Goal: Information Seeking & Learning: Learn about a topic

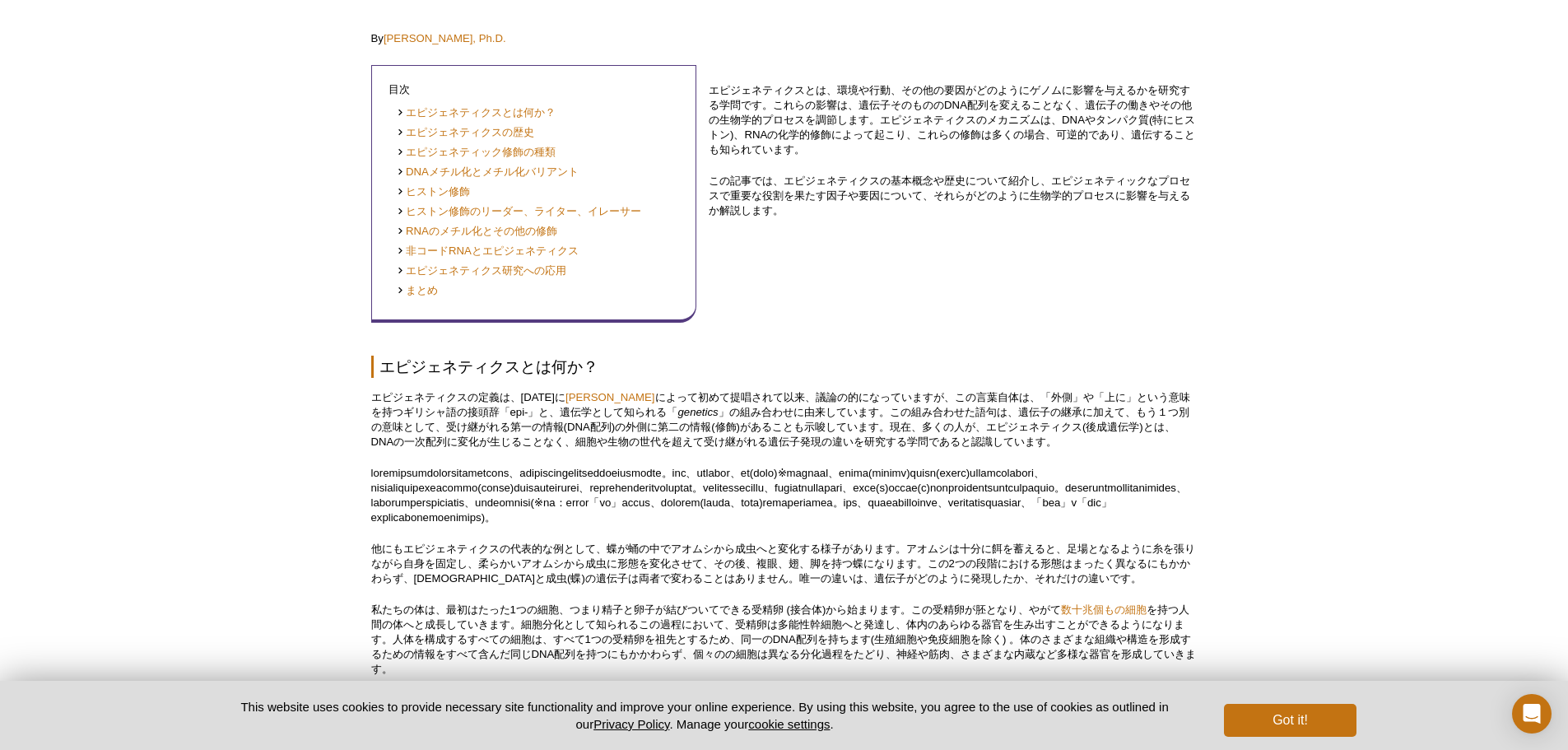
scroll to position [347, 0]
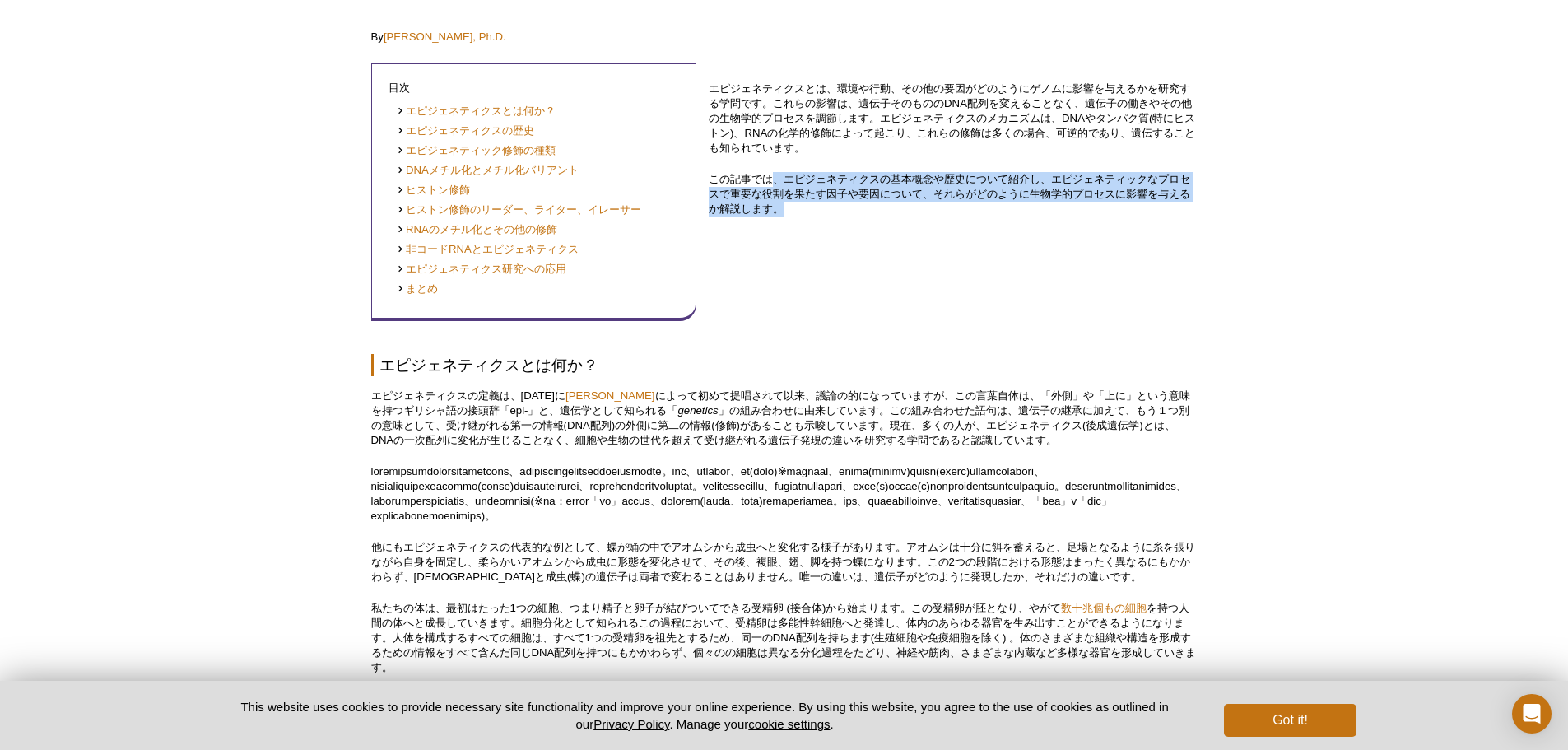
drag, startPoint x: 778, startPoint y: 184, endPoint x: 820, endPoint y: 222, distance: 56.6
click at [820, 220] on div "エピジェネティクスとは、環境や行動、その他の要因がどのようにゲノムに影響を与えるかを研究する学問です。これらの影響は、遺伝子そのもののDNA配列を変えることな…" at bounding box center [952, 185] width 488 height 273
click at [820, 222] on div "エピジェネティクスとは、環境や行動、その他の要因がどのようにゲノムに影響を与えるかを研究する学問です。これらの影響は、遺伝子そのもののDNA配列を変えることな…" at bounding box center [952, 185] width 488 height 273
drag, startPoint x: 795, startPoint y: 212, endPoint x: 720, endPoint y: 172, distance: 85.0
click at [722, 172] on p "この記事では、エピジェネティクスの基本概念や歴史について紹介し、エピジェネティックなプロセスで重要な役割を果たす因子や要因について、それらがどのように生物学的…" at bounding box center [952, 195] width 488 height 45
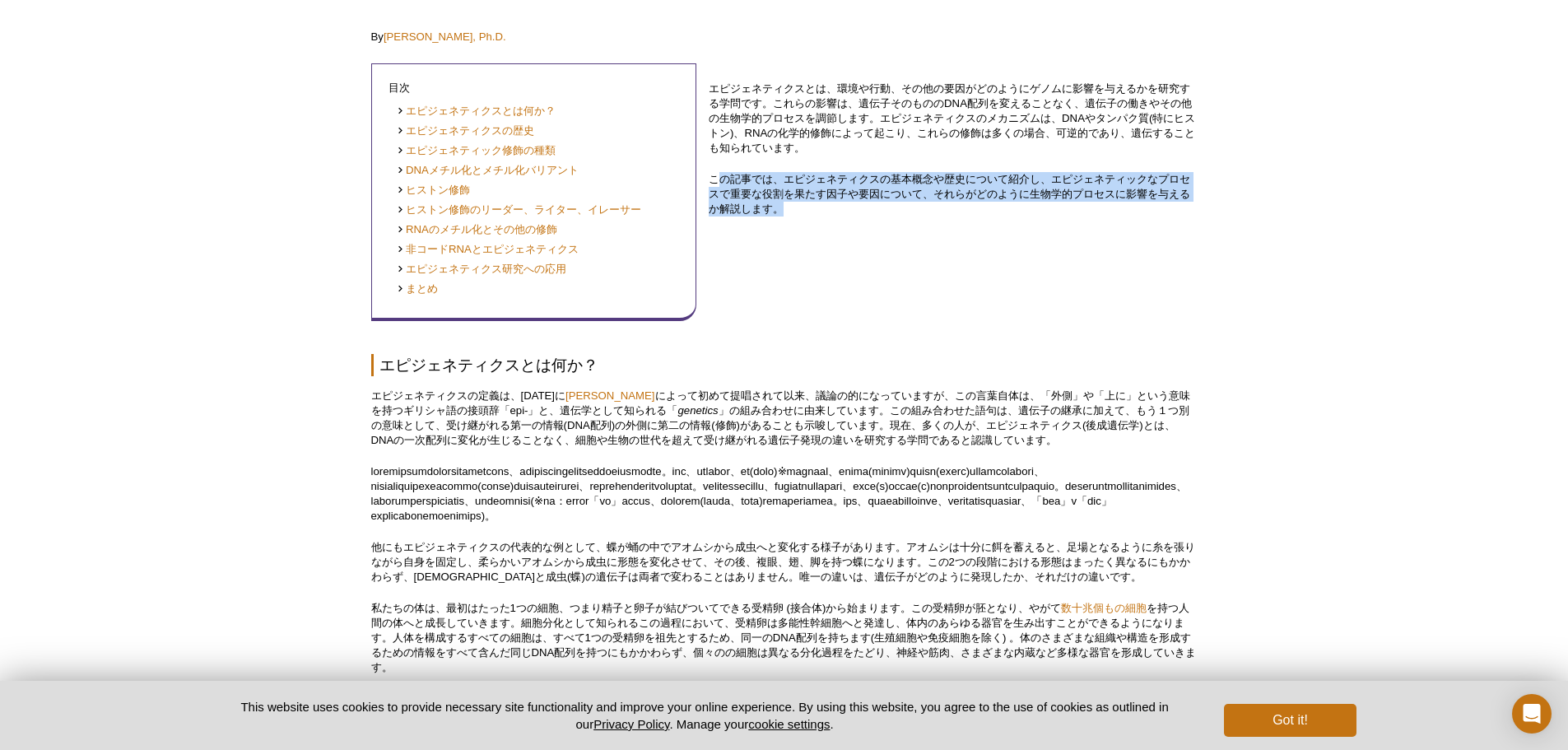
click at [720, 172] on p "この記事では、エピジェネティクスの基本概念や歴史について紹介し、エピジェネティックなプロセスで重要な役割を果たす因子や要因について、それらがどのように生物学的…" at bounding box center [952, 195] width 488 height 45
drag, startPoint x: 718, startPoint y: 172, endPoint x: 765, endPoint y: 215, distance: 63.7
click at [765, 214] on p "この記事では、エピジェネティクスの基本概念や歴史について紹介し、エピジェネティックなプロセスで重要な役割を果たす因子や要因について、それらがどのように生物学的…" at bounding box center [952, 195] width 488 height 45
click at [765, 215] on p "この記事では、エピジェネティクスの基本概念や歴史について紹介し、エピジェネティックなプロセスで重要な役割を果たす因子や要因について、それらがどのように生物学的…" at bounding box center [952, 195] width 488 height 45
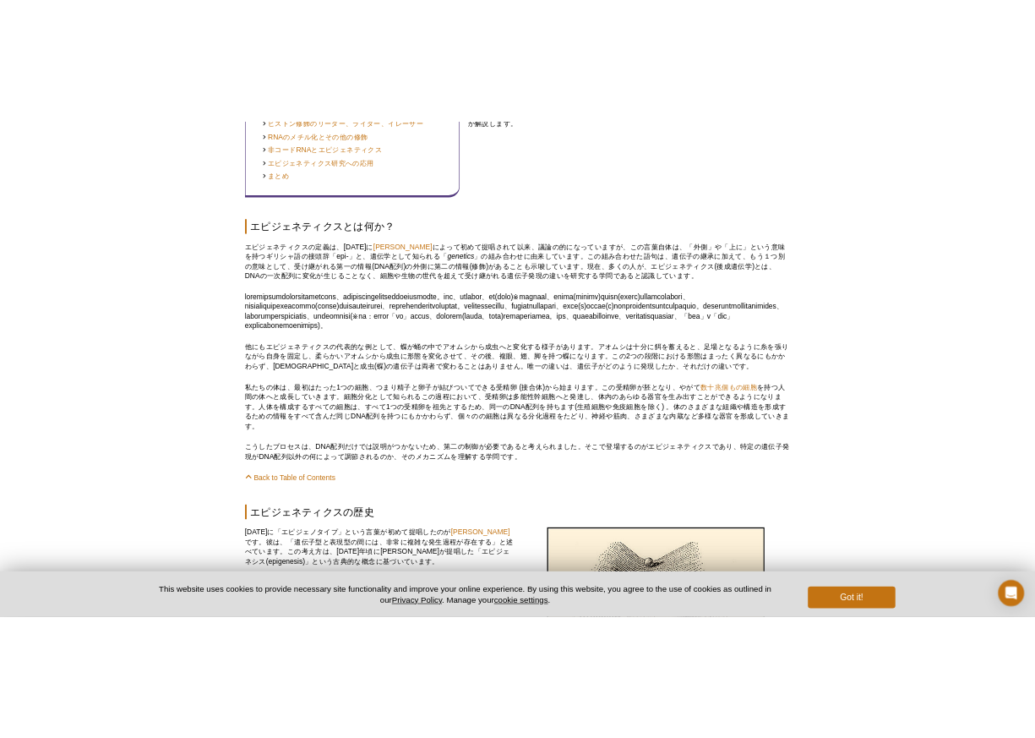
scroll to position [609, 0]
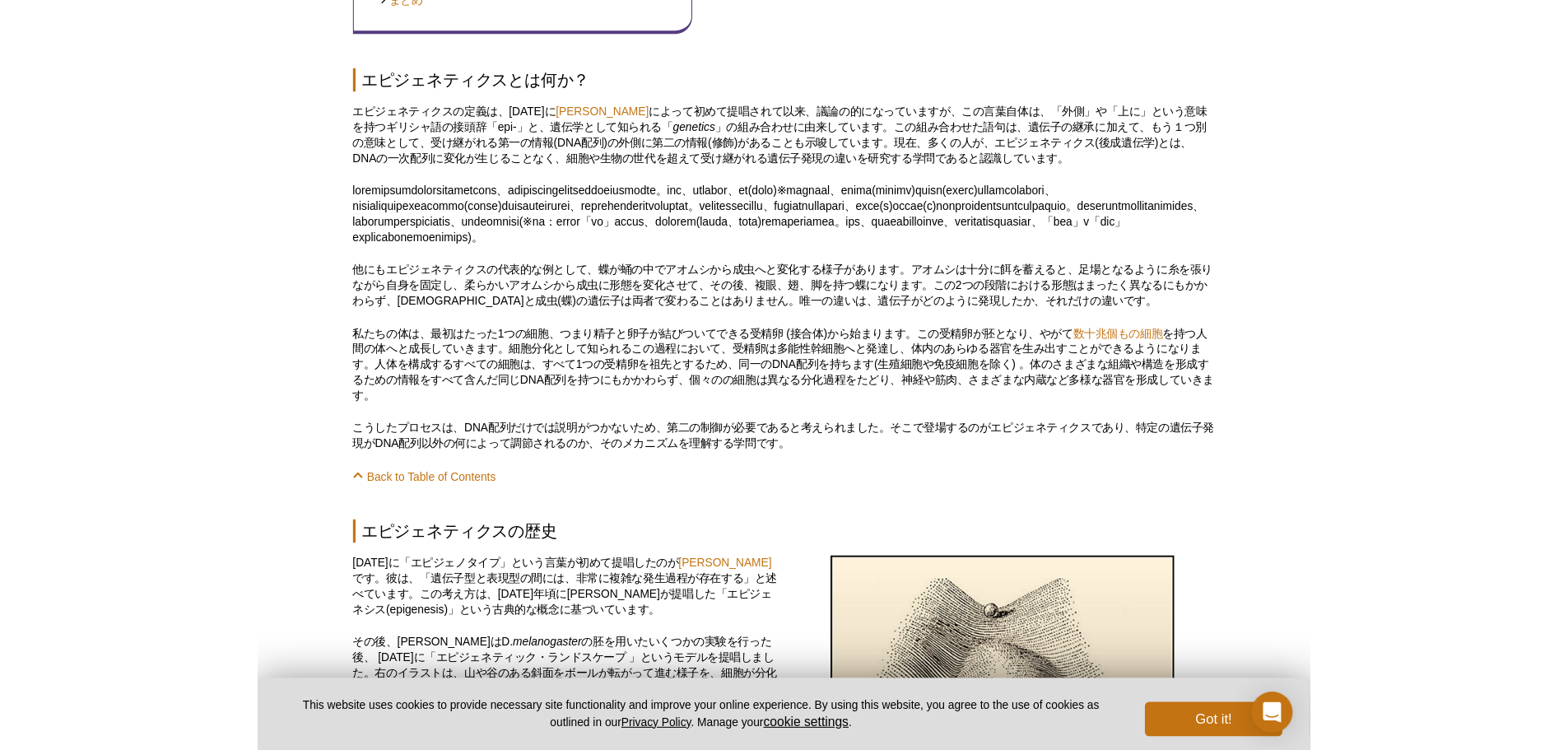
scroll to position [676, 0]
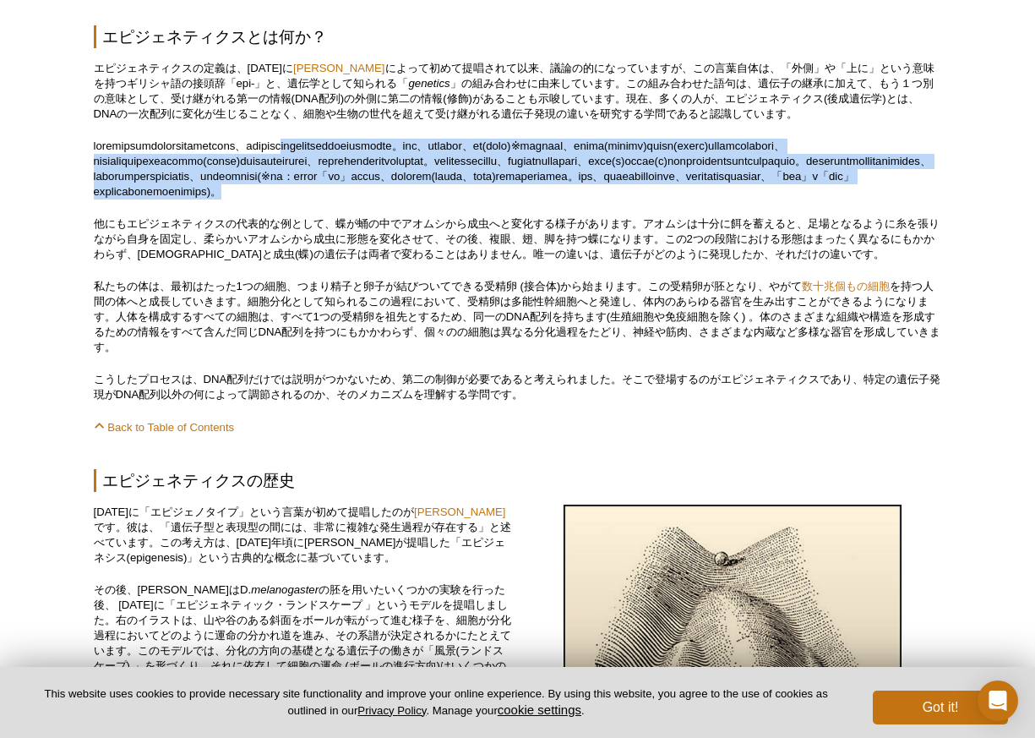
drag, startPoint x: 470, startPoint y: 134, endPoint x: 472, endPoint y: 225, distance: 91.3
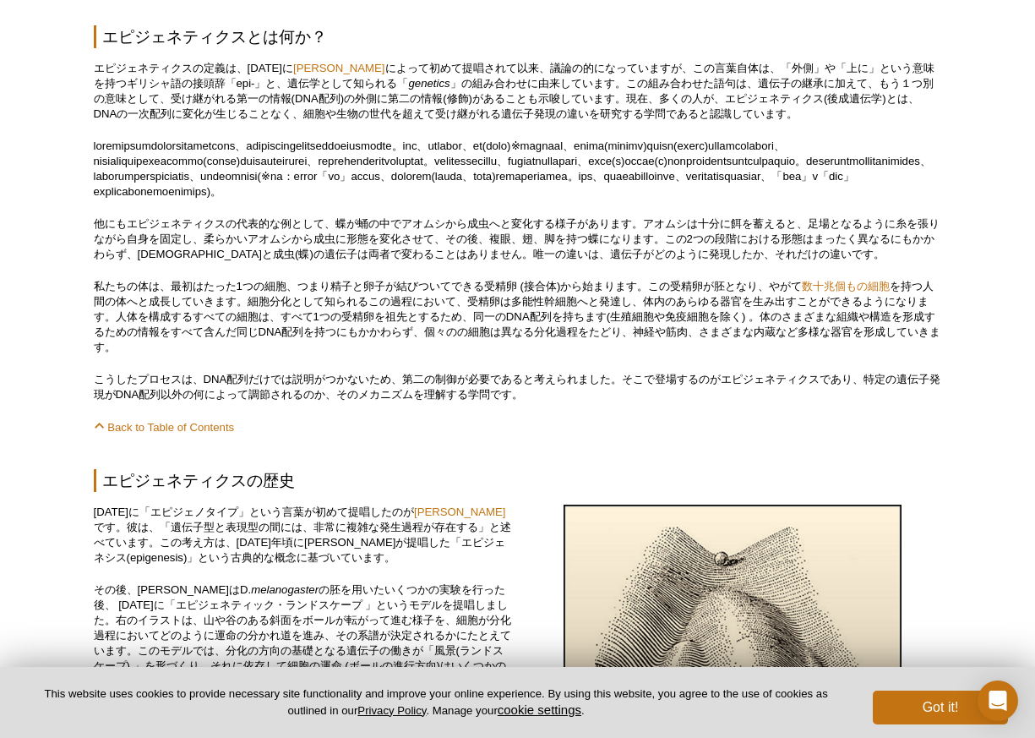
click at [466, 251] on p "他にもエピジェネティクスの代表的な例として、蝶が蛹の中でアオムシから成虫へと変化する様子があります。アオムシは十分に餌を蓄えると、足場となるように糸を張りなが…" at bounding box center [518, 239] width 848 height 46
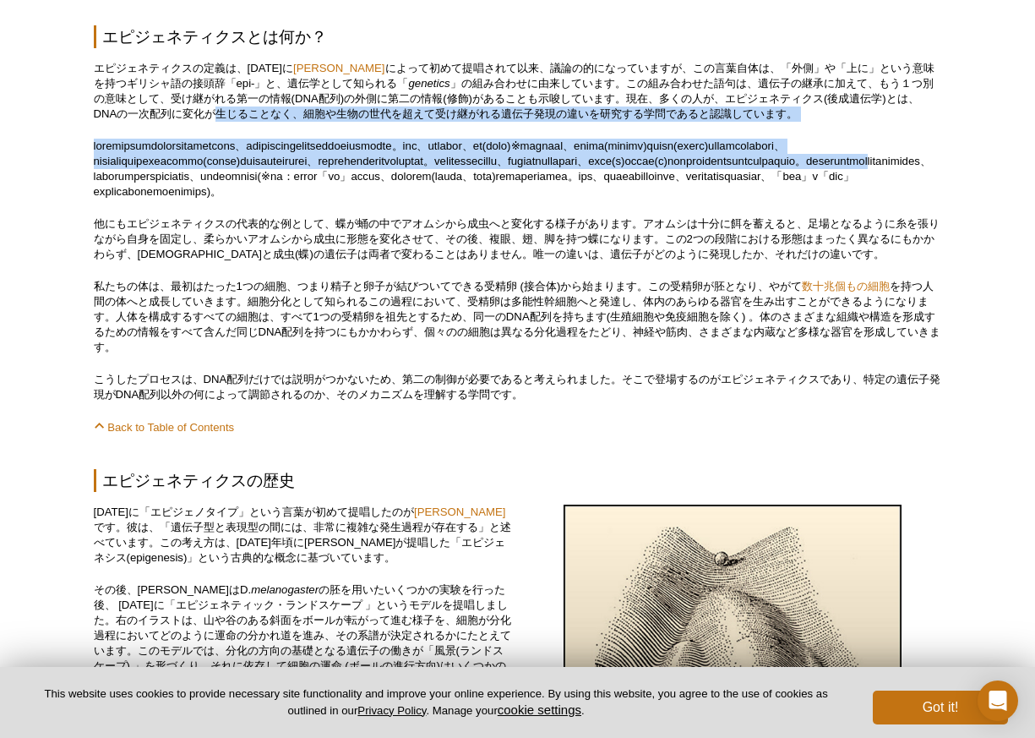
drag, startPoint x: 357, startPoint y: 198, endPoint x: 250, endPoint y: 115, distance: 134.9
click at [250, 114] on p "エピジェネティクスの定義は、[DATE]に [PERSON_NAME] によって初めて提唱されて以来、議論の的になっていますが、この言葉自体は、「外側」や「上…" at bounding box center [518, 91] width 848 height 61
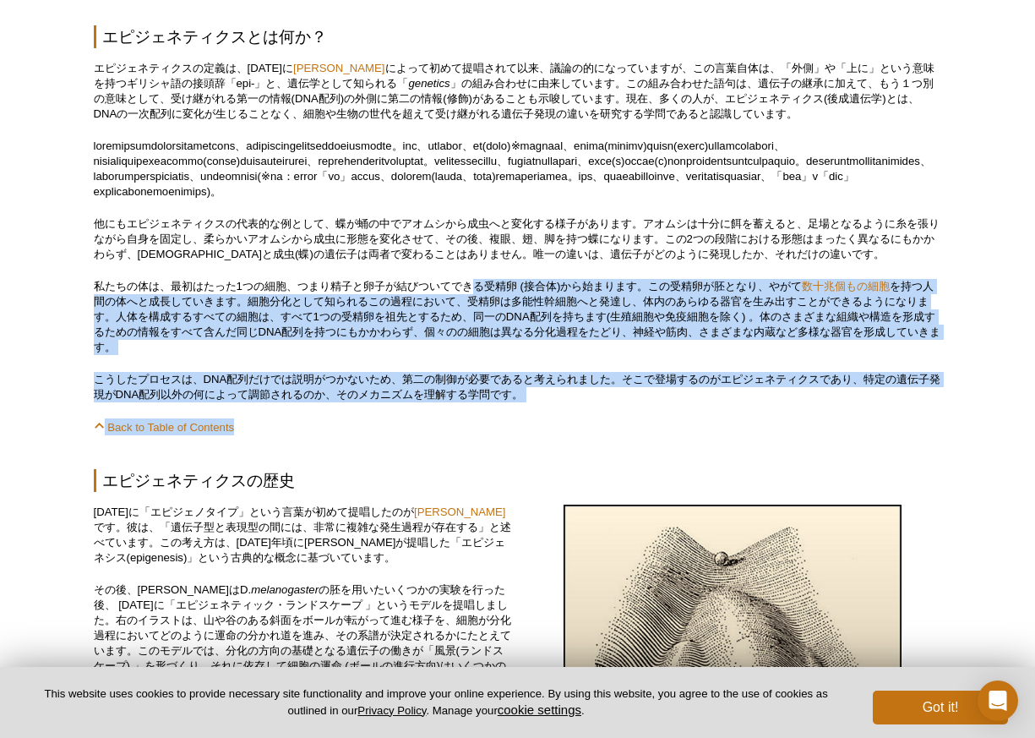
drag, startPoint x: 478, startPoint y: 299, endPoint x: 517, endPoint y: 441, distance: 147.2
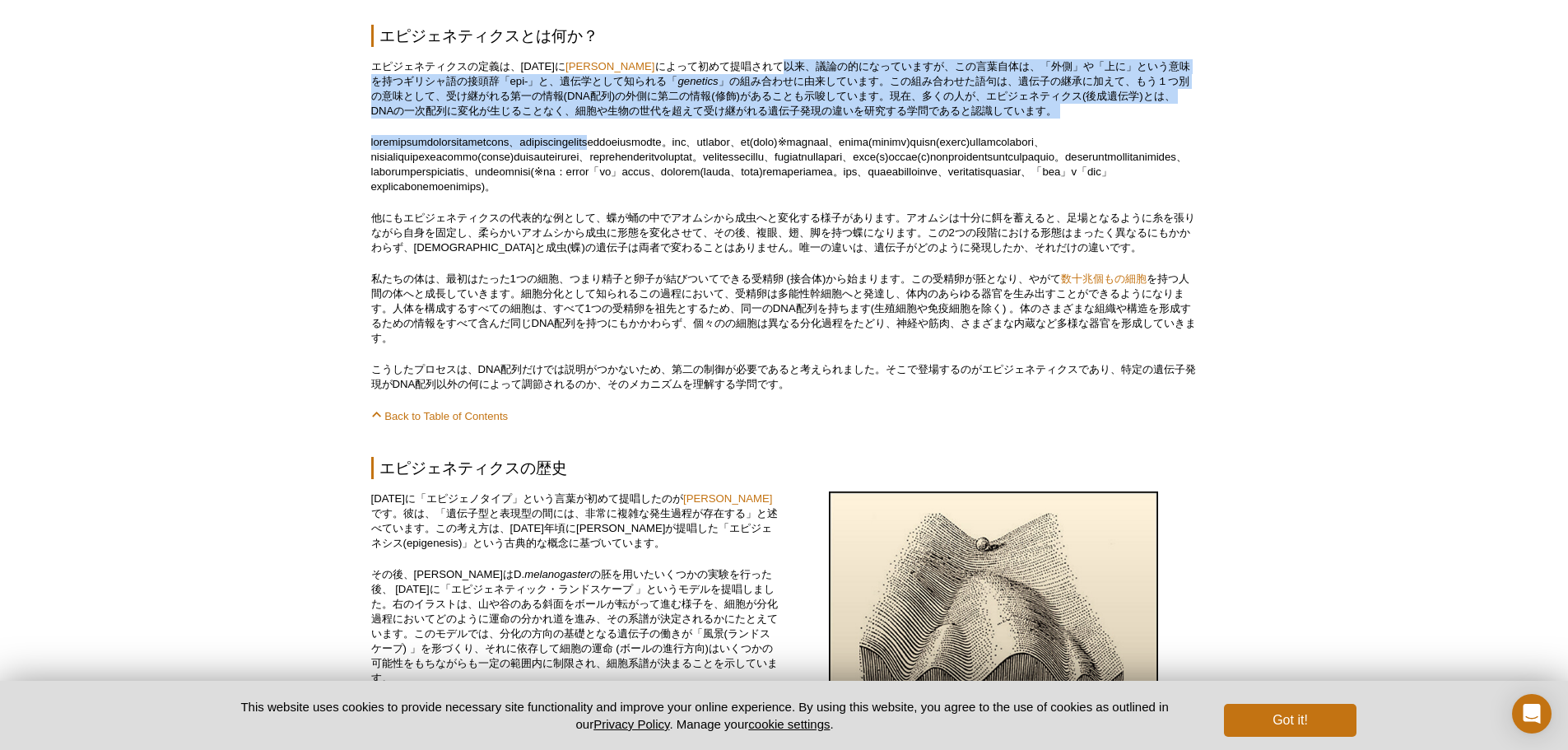
drag, startPoint x: 813, startPoint y: 60, endPoint x: 826, endPoint y: 124, distance: 65.3
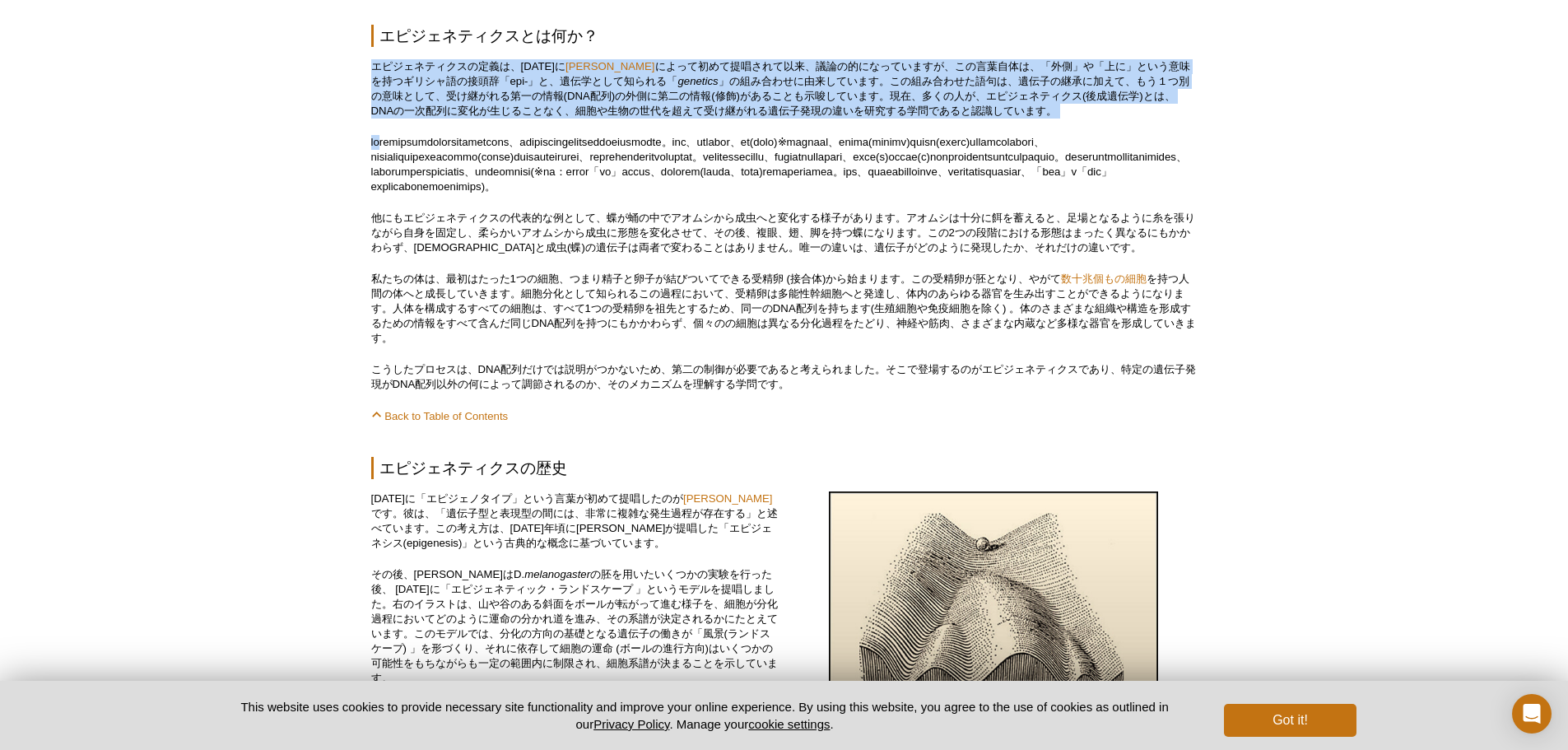
drag, startPoint x: 369, startPoint y: 63, endPoint x: 391, endPoint y: 125, distance: 65.8
drag, startPoint x: 392, startPoint y: 123, endPoint x: 364, endPoint y: 72, distance: 58.2
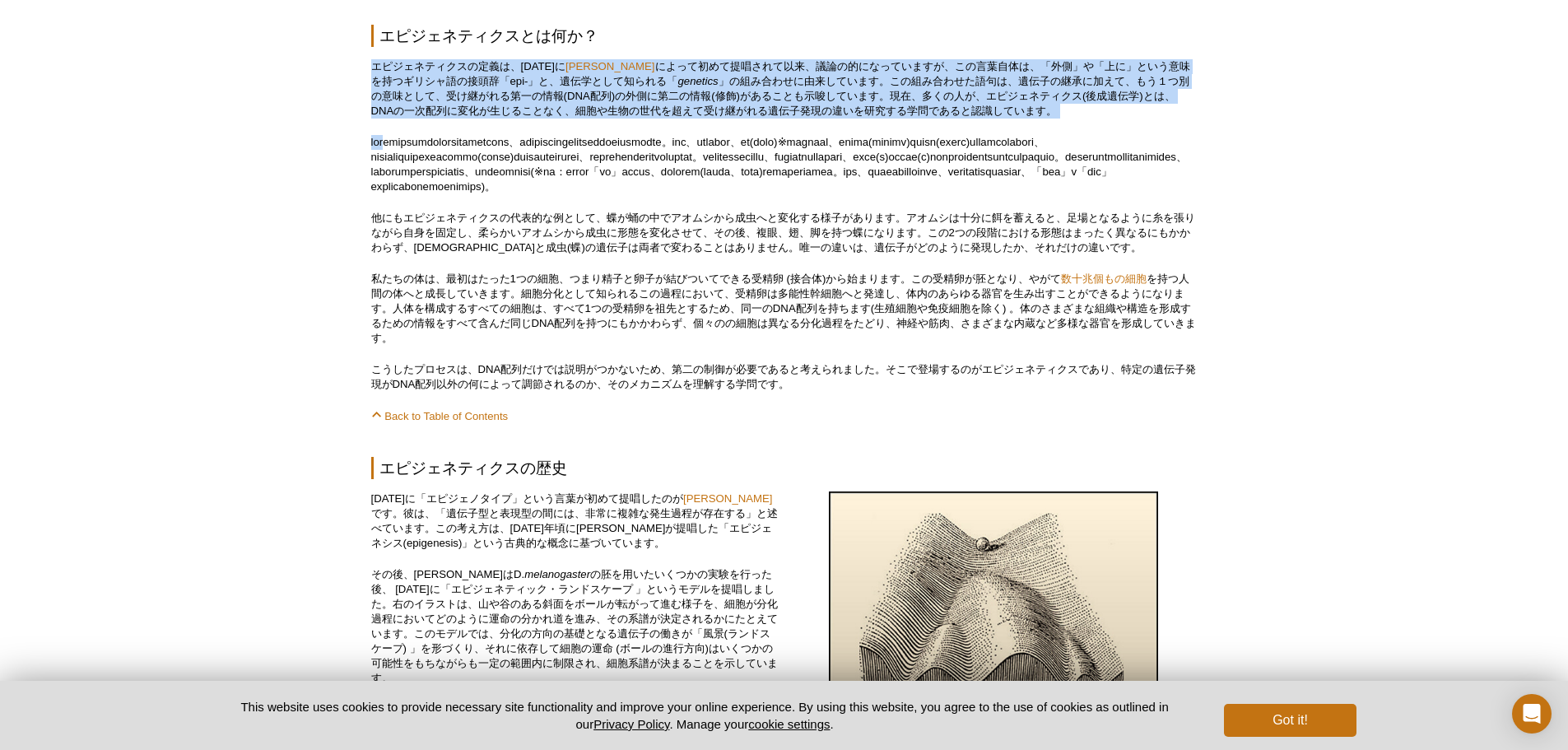
drag, startPoint x: 362, startPoint y: 72, endPoint x: 378, endPoint y: 120, distance: 50.6
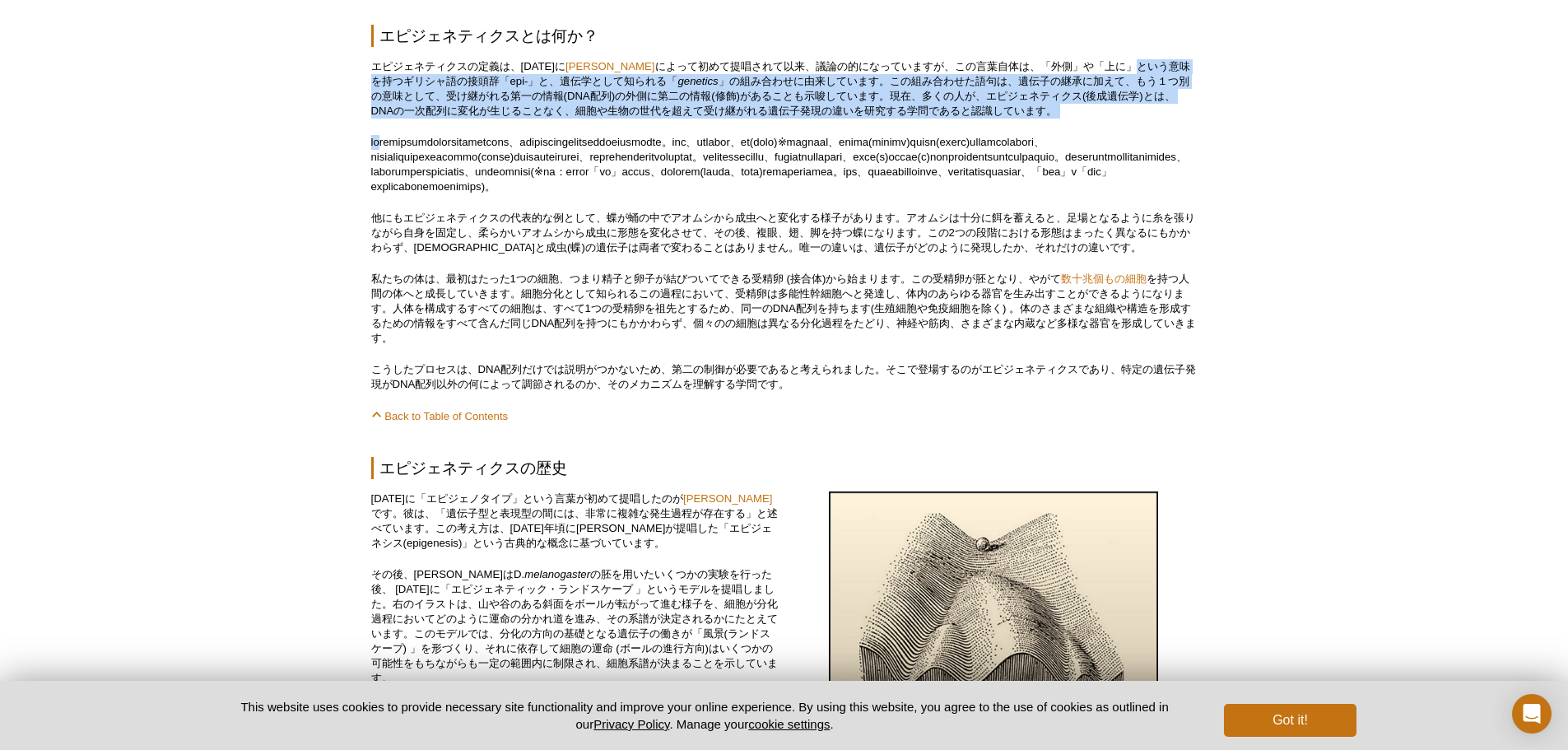
drag, startPoint x: 380, startPoint y: 120, endPoint x: 375, endPoint y: 78, distance: 42.3
click at [375, 77] on p "エピジェネティクスの定義は、[DATE]に [PERSON_NAME] によって初めて提唱されて以来、議論の的になっていますが、この言葉自体は、「外側」や「上…" at bounding box center [784, 89] width 826 height 59
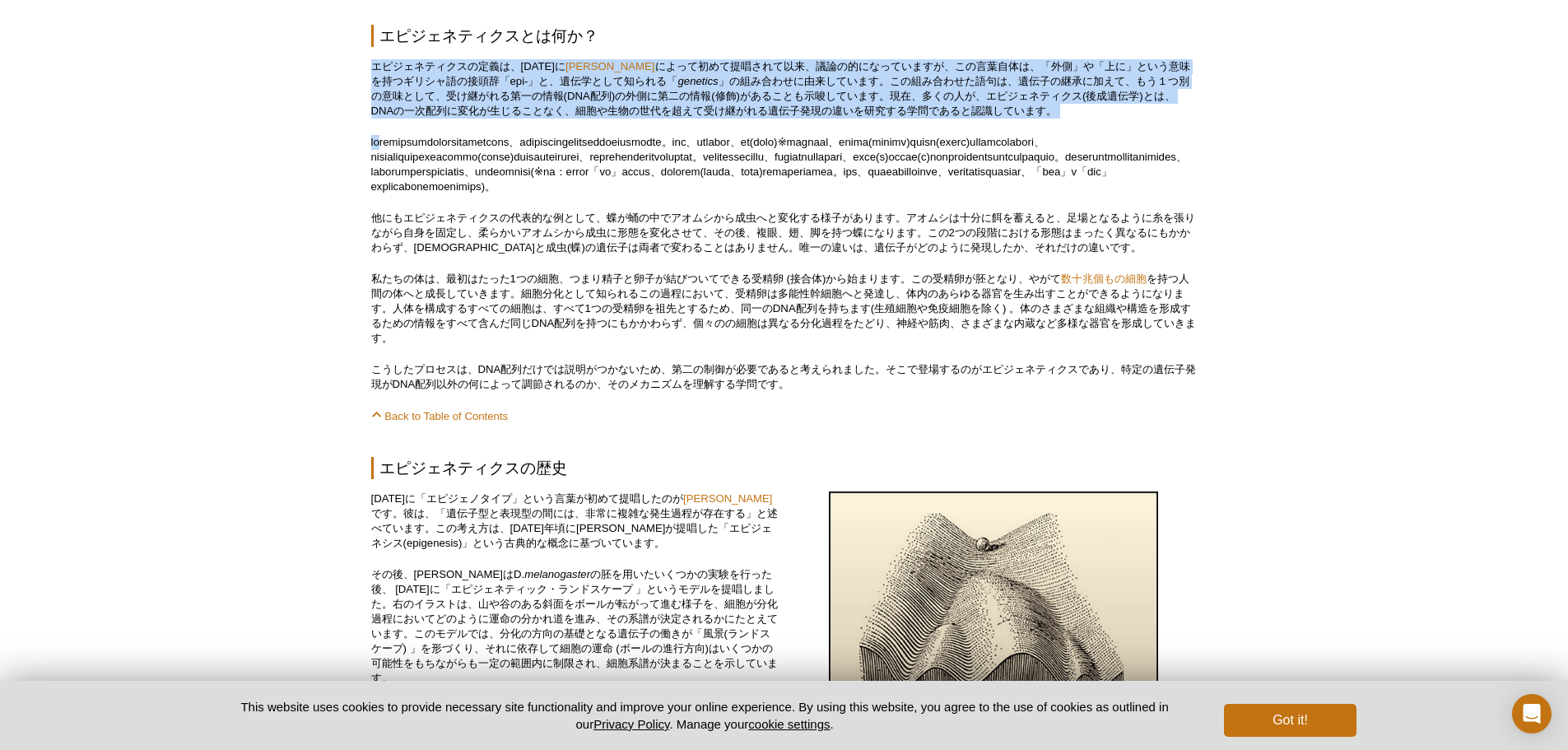
drag, startPoint x: 383, startPoint y: 109, endPoint x: 389, endPoint y: 134, distance: 25.7
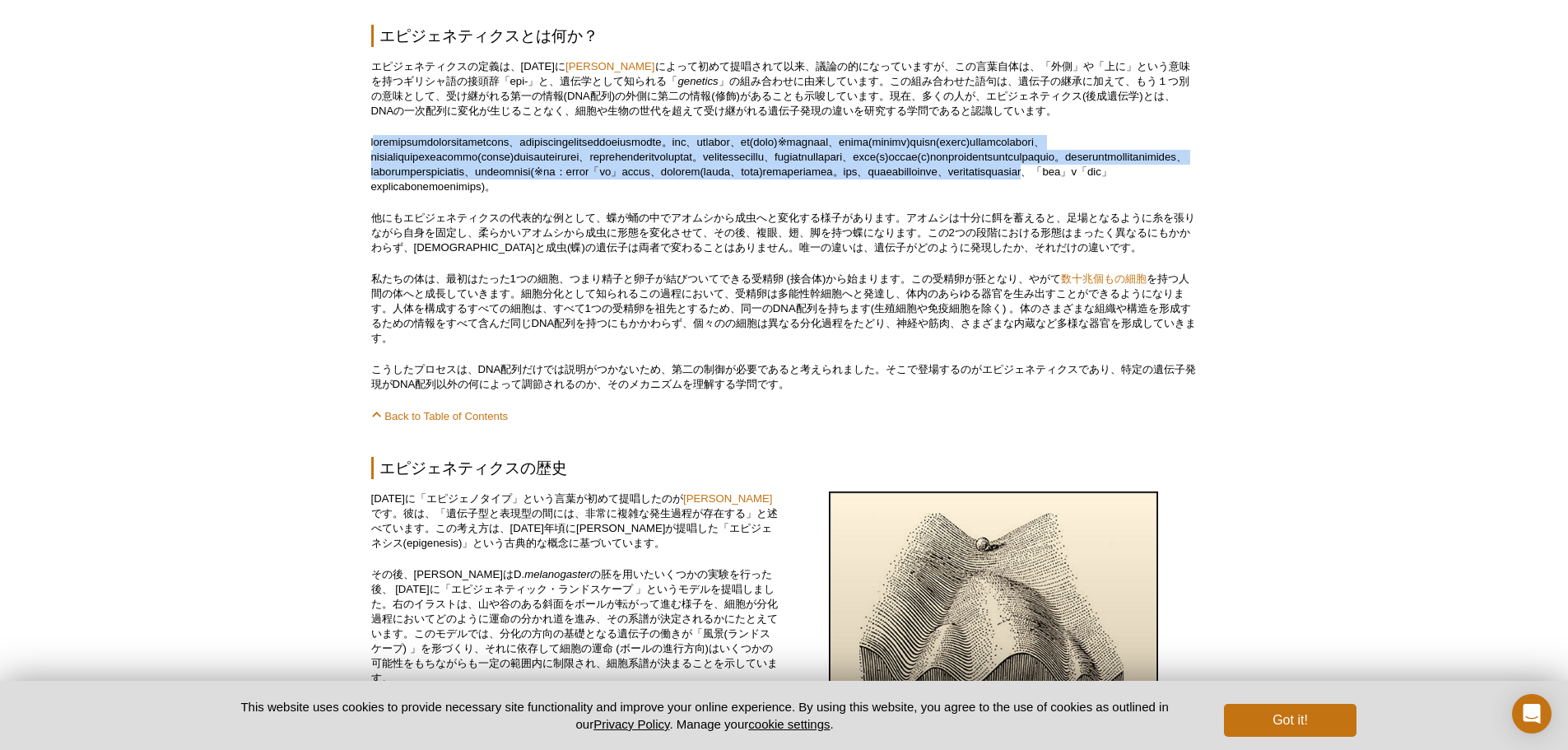
drag, startPoint x: 380, startPoint y: 136, endPoint x: 384, endPoint y: 214, distance: 78.1
click at [384, 194] on p at bounding box center [784, 165] width 826 height 59
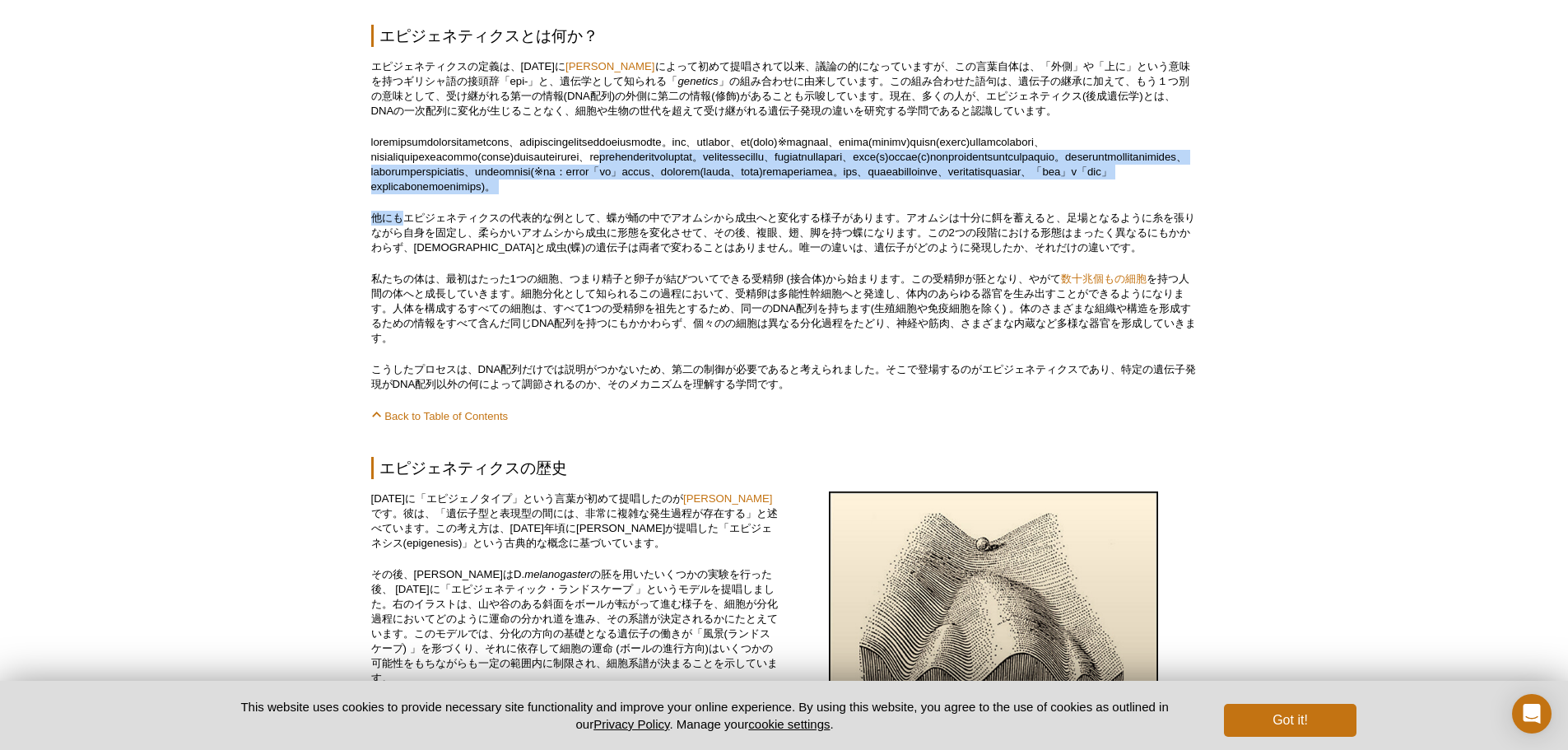
drag, startPoint x: 382, startPoint y: 178, endPoint x: 368, endPoint y: 147, distance: 34.0
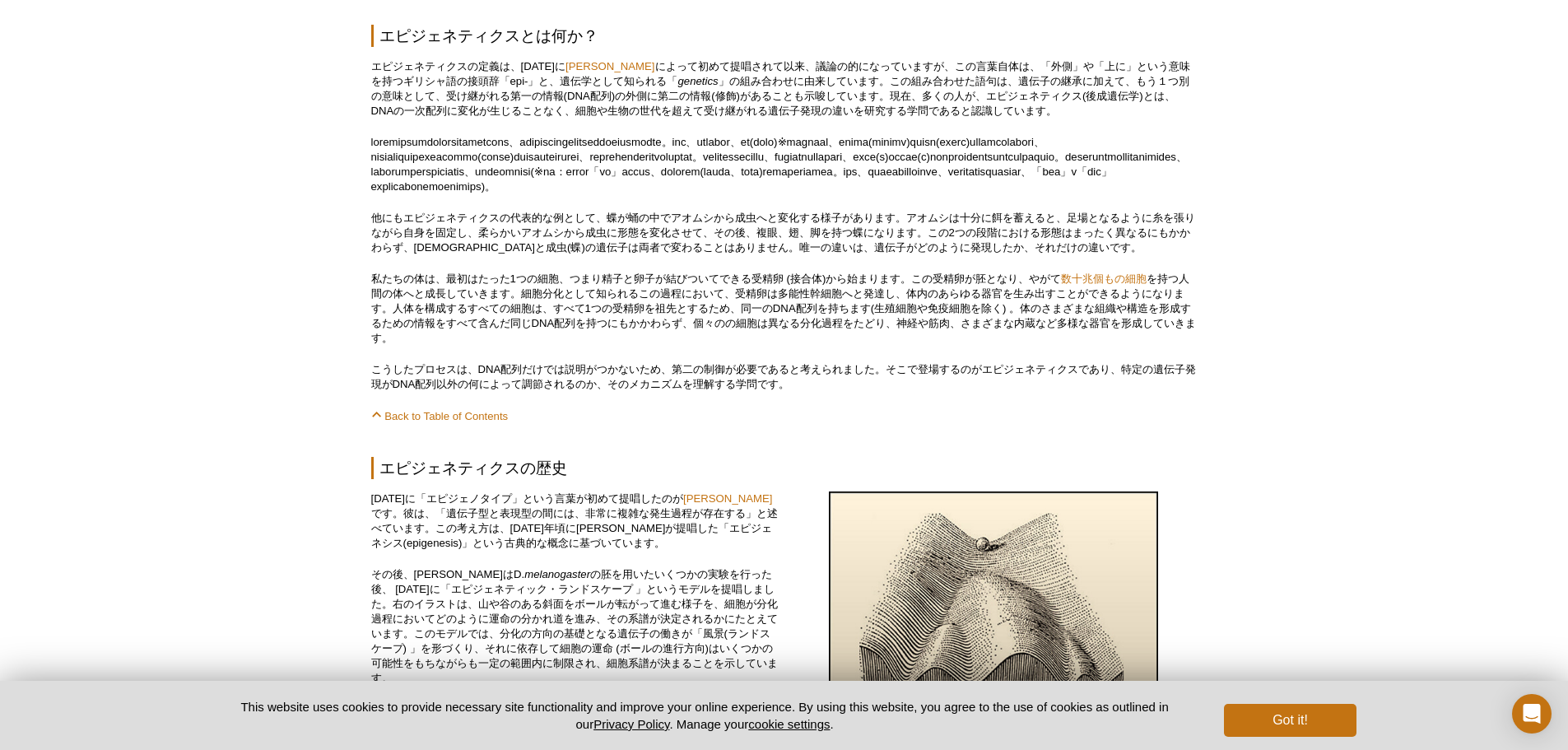
click at [407, 255] on p "他にもエピジェネティクスの代表的な例として、蝶が蛹の中でアオムシから成虫へと変化する様子があります。アオムシは十分に餌を蓄えると、足場となるように糸を張りなが…" at bounding box center [784, 233] width 826 height 45
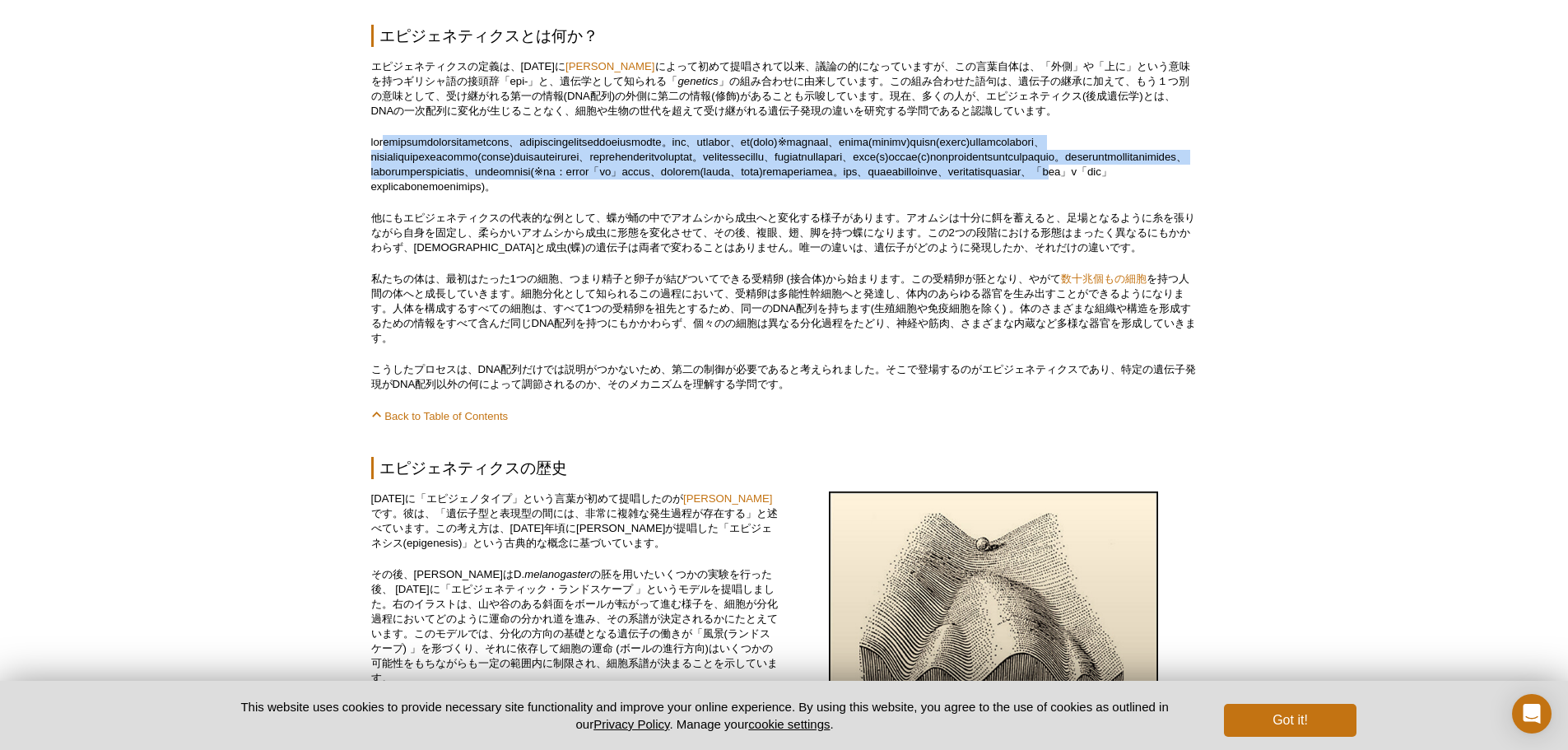
drag, startPoint x: 406, startPoint y: 183, endPoint x: 414, endPoint y: 211, distance: 29.1
click at [414, 194] on p at bounding box center [784, 165] width 826 height 59
drag, startPoint x: 414, startPoint y: 211, endPoint x: 423, endPoint y: 222, distance: 14.2
click at [414, 194] on p at bounding box center [784, 165] width 826 height 59
drag, startPoint x: 423, startPoint y: 222, endPoint x: 388, endPoint y: 152, distance: 78.3
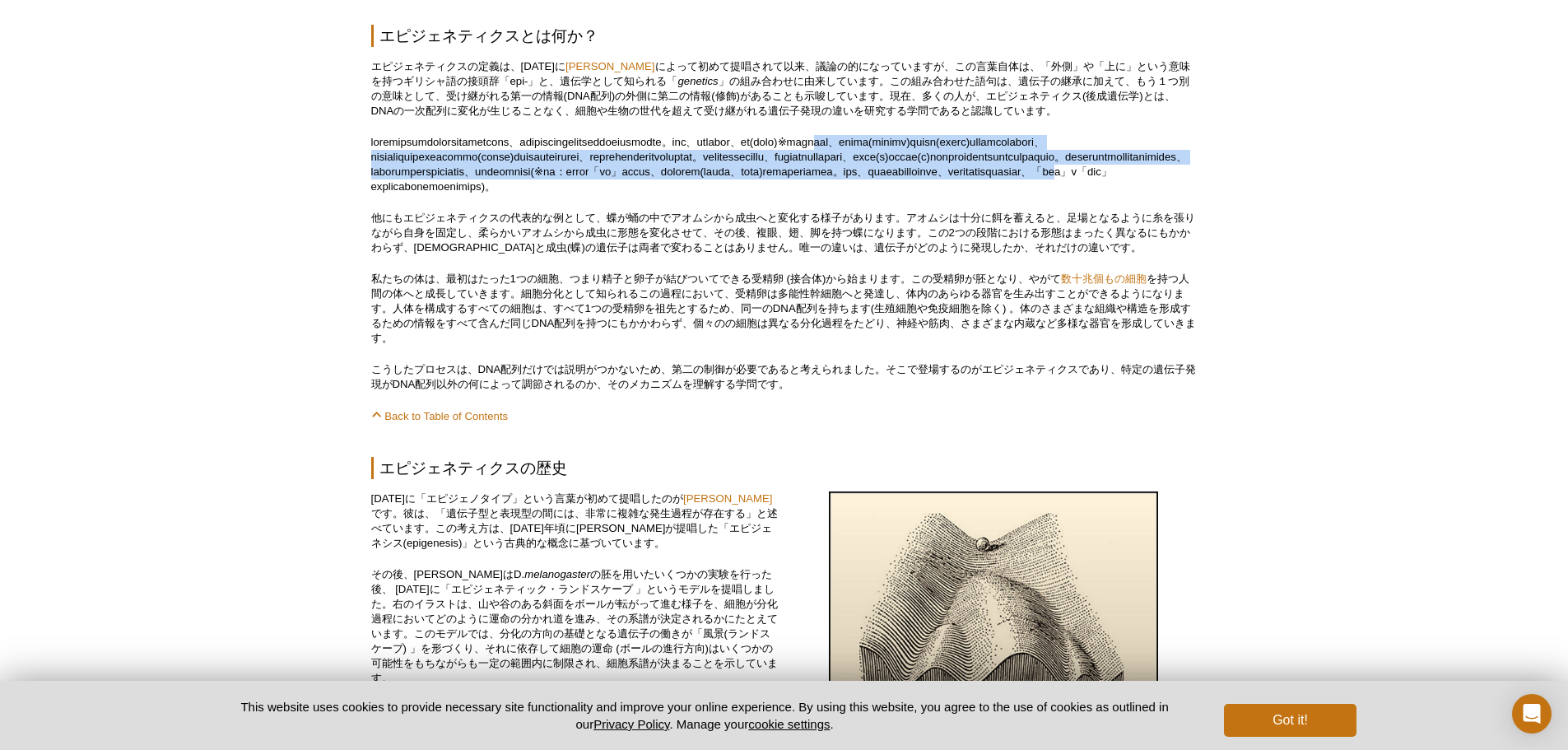
click at [390, 153] on p at bounding box center [784, 165] width 826 height 59
click at [388, 152] on p at bounding box center [784, 165] width 826 height 59
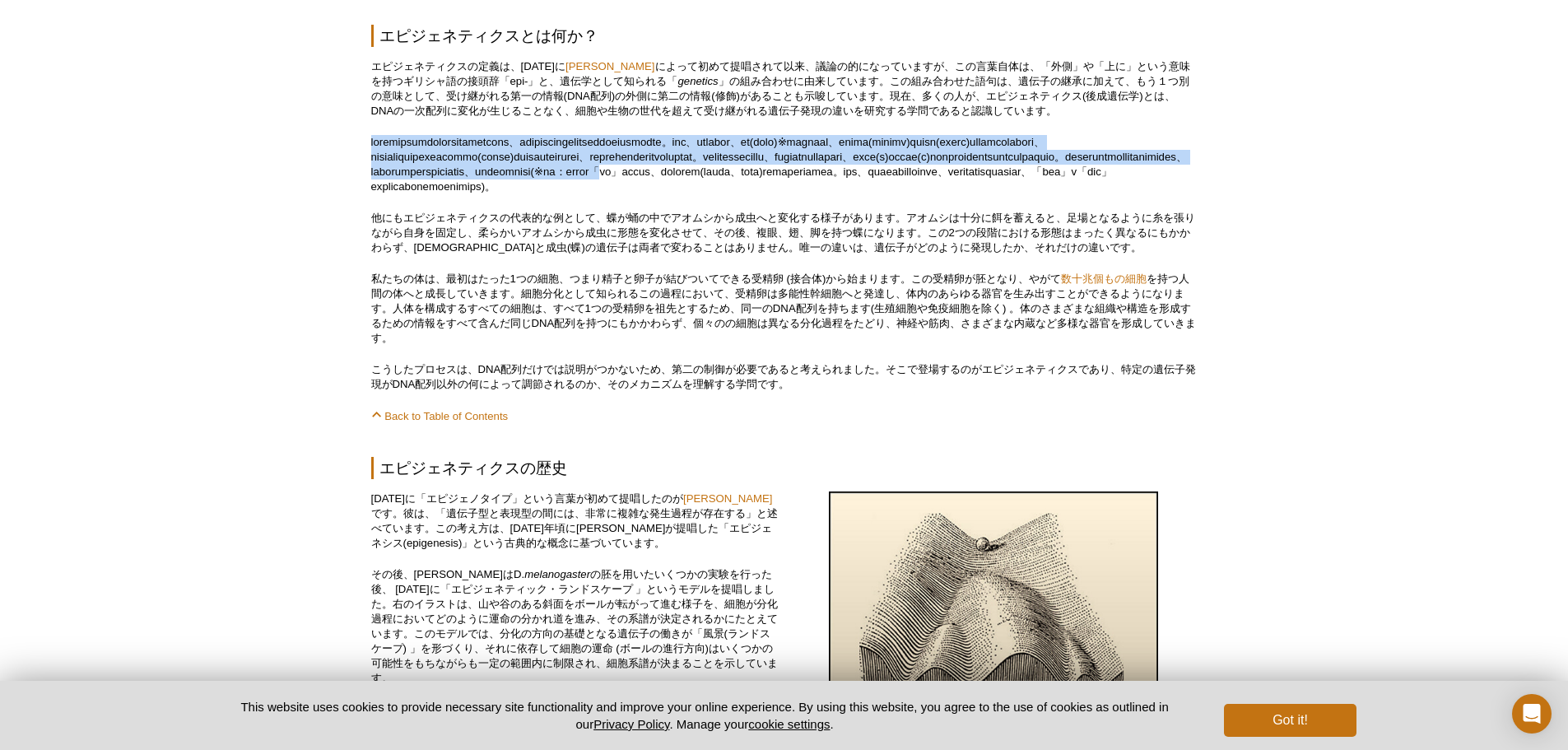
drag, startPoint x: 371, startPoint y: 132, endPoint x: 388, endPoint y: 206, distance: 75.9
click at [388, 194] on p at bounding box center [784, 165] width 826 height 59
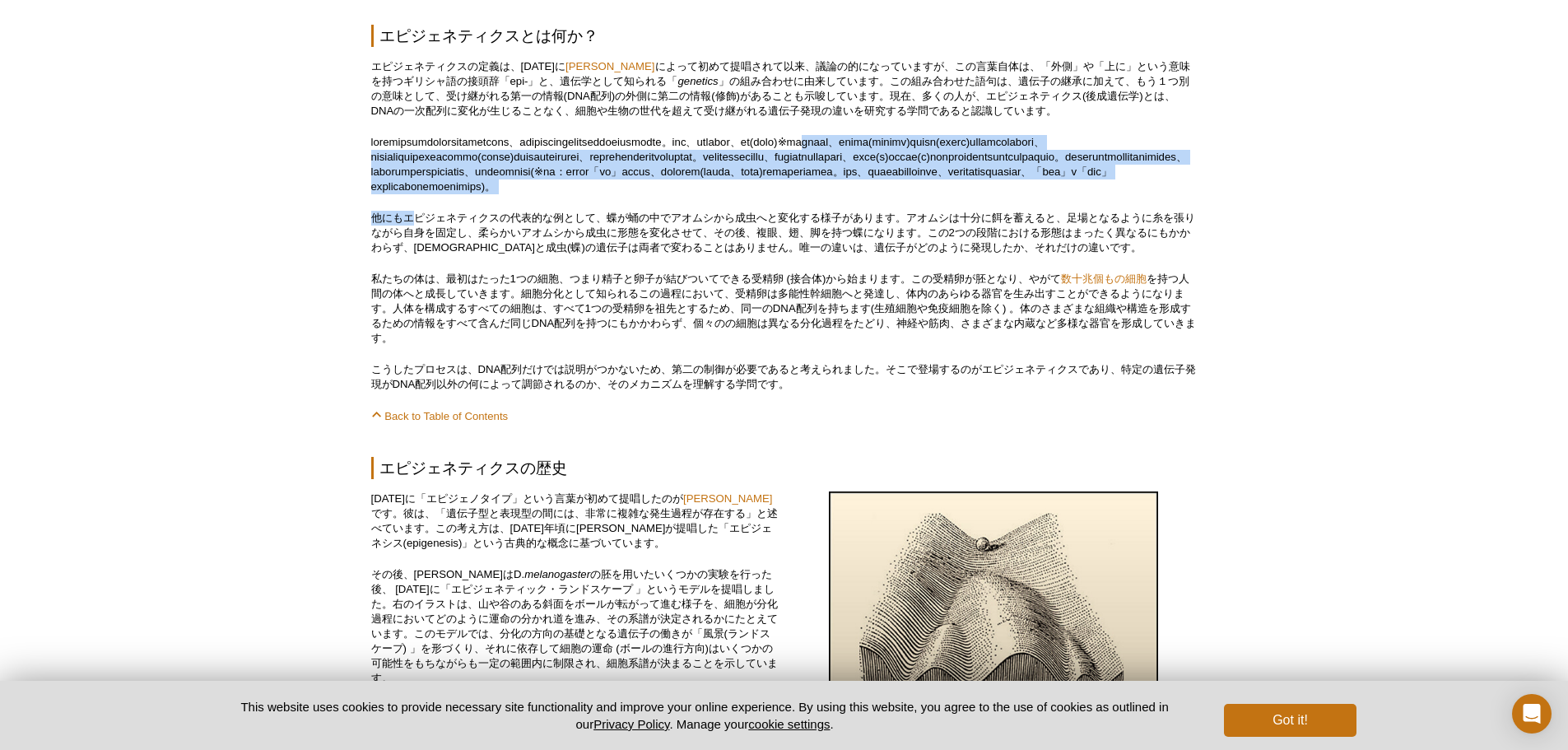
drag, startPoint x: 416, startPoint y: 227, endPoint x: 365, endPoint y: 150, distance: 92.4
drag, startPoint x: 362, startPoint y: 138, endPoint x: 371, endPoint y: 228, distance: 90.4
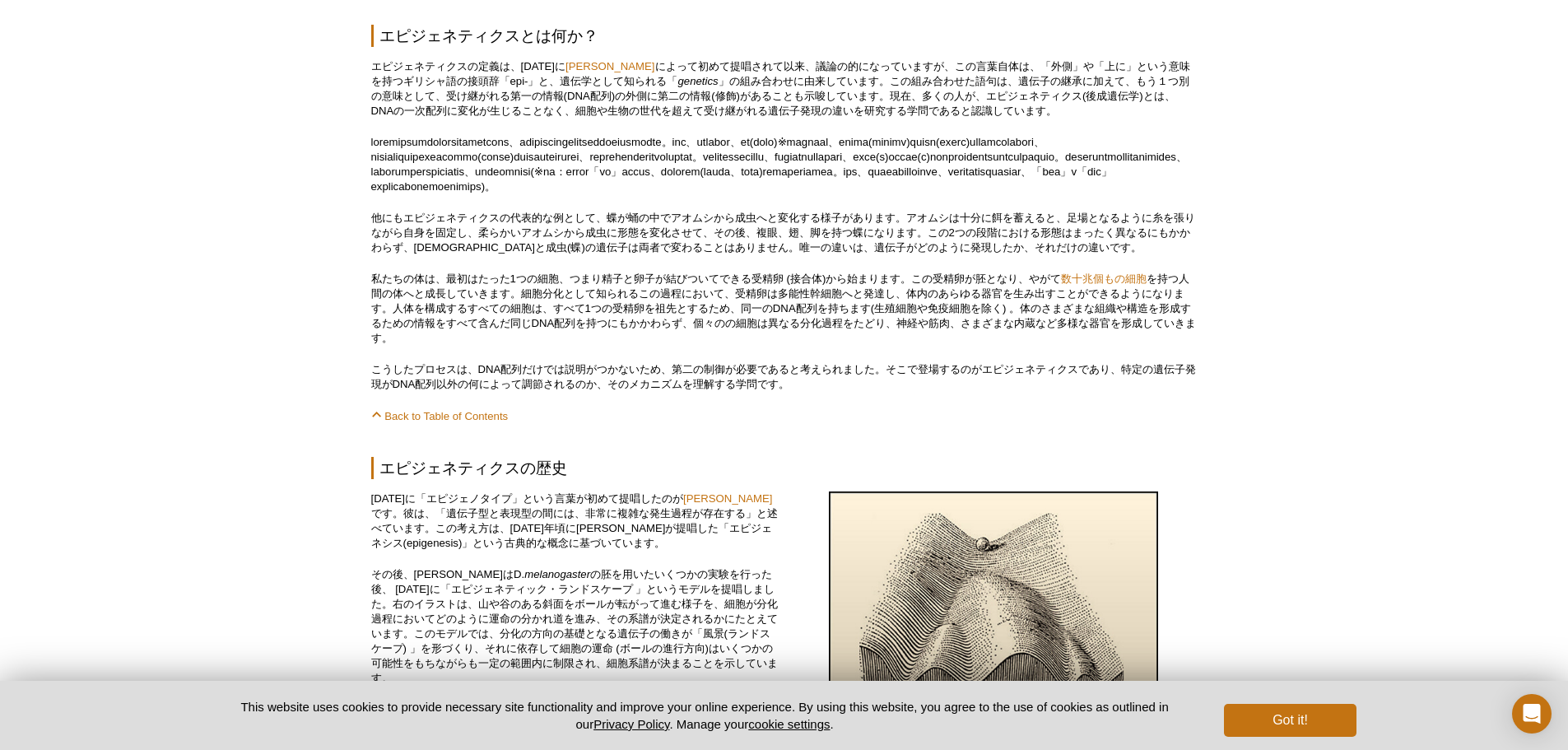
click at [959, 103] on p "エピジェネティクスの定義は、[DATE]に [PERSON_NAME] によって初めて提唱されて以来、議論の的になっていますが、この言葉自体は、「外側」や「上…" at bounding box center [784, 89] width 826 height 59
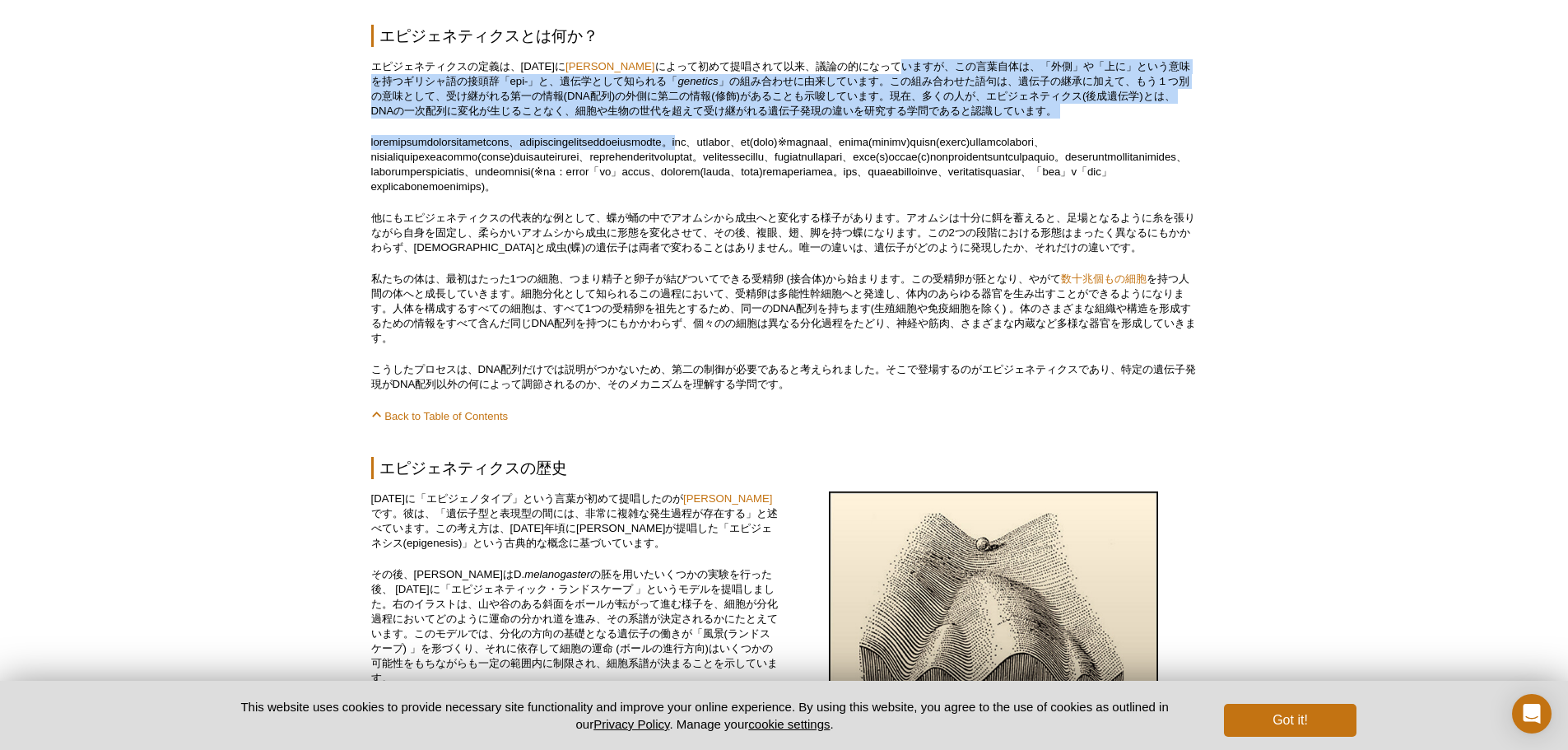
drag, startPoint x: 935, startPoint y: 53, endPoint x: 982, endPoint y: 131, distance: 91.1
